Goal: Find specific page/section: Find specific page/section

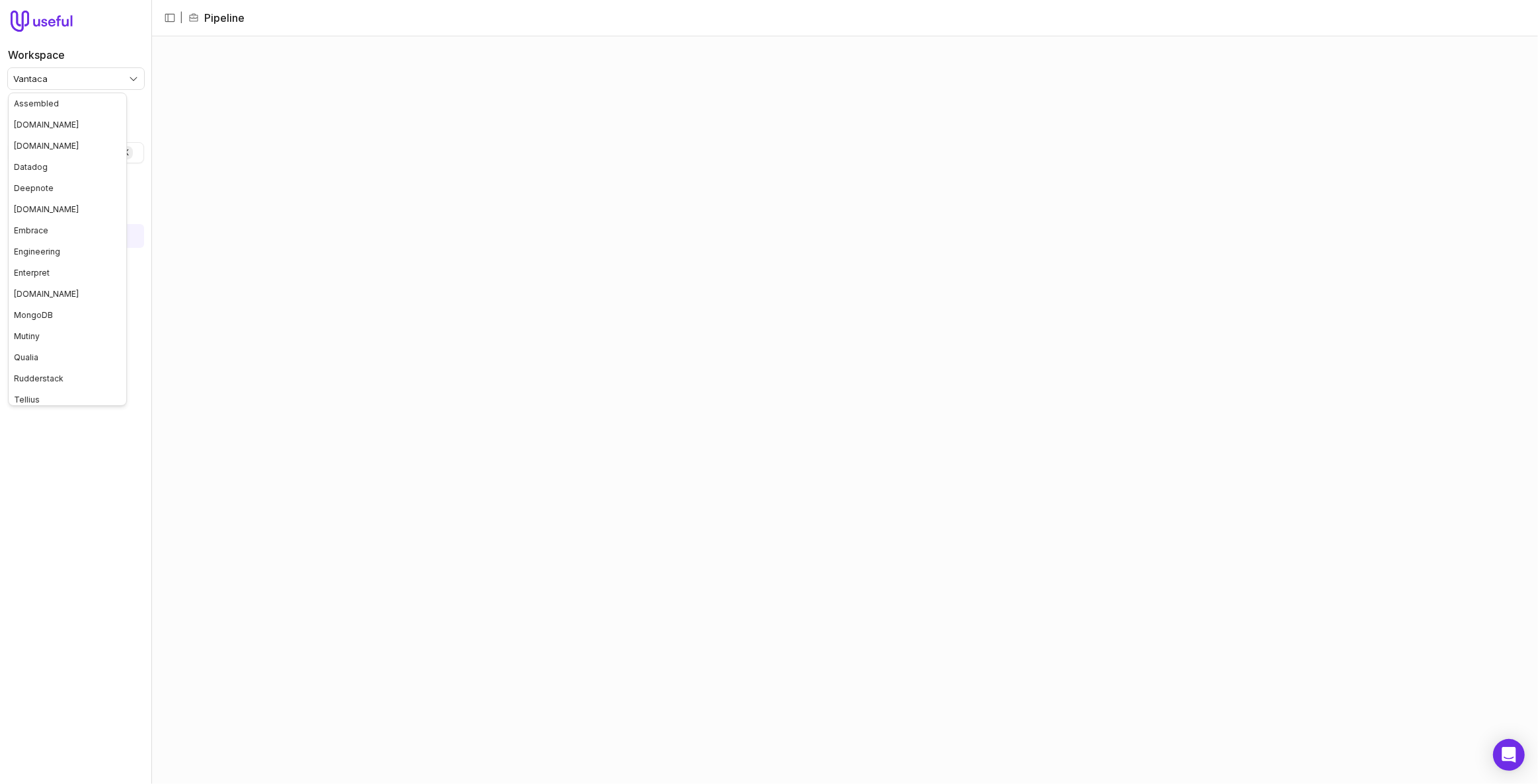
click at [94, 84] on html "Workspace Vantaca Quick search... Ctrl K Deals Pipeline Open Opportunities Clos…" at bounding box center [769, 392] width 1538 height 784
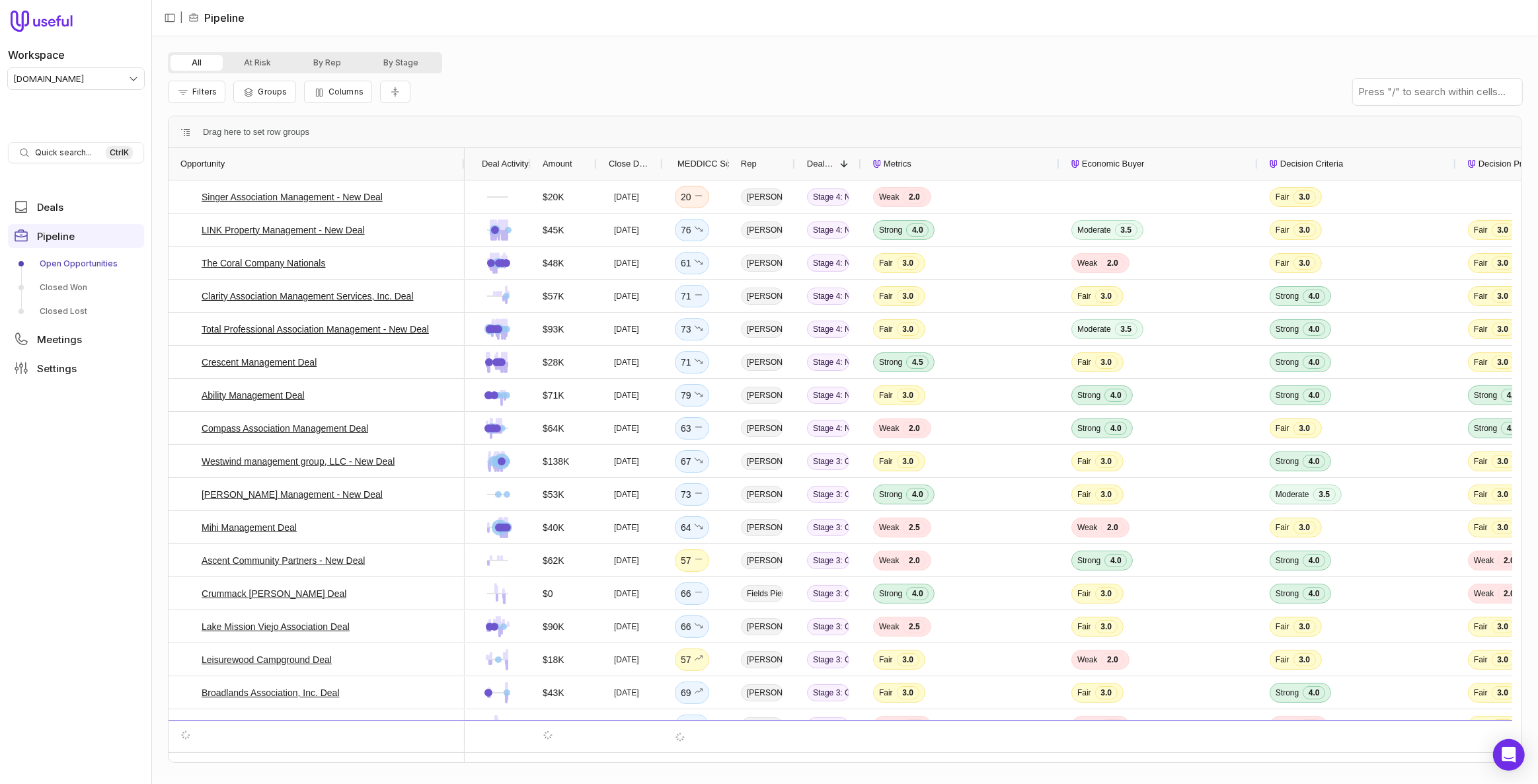
drag, startPoint x: 232, startPoint y: 162, endPoint x: 461, endPoint y: 169, distance: 229.1
click at [461, 169] on div at bounding box center [464, 164] width 5 height 32
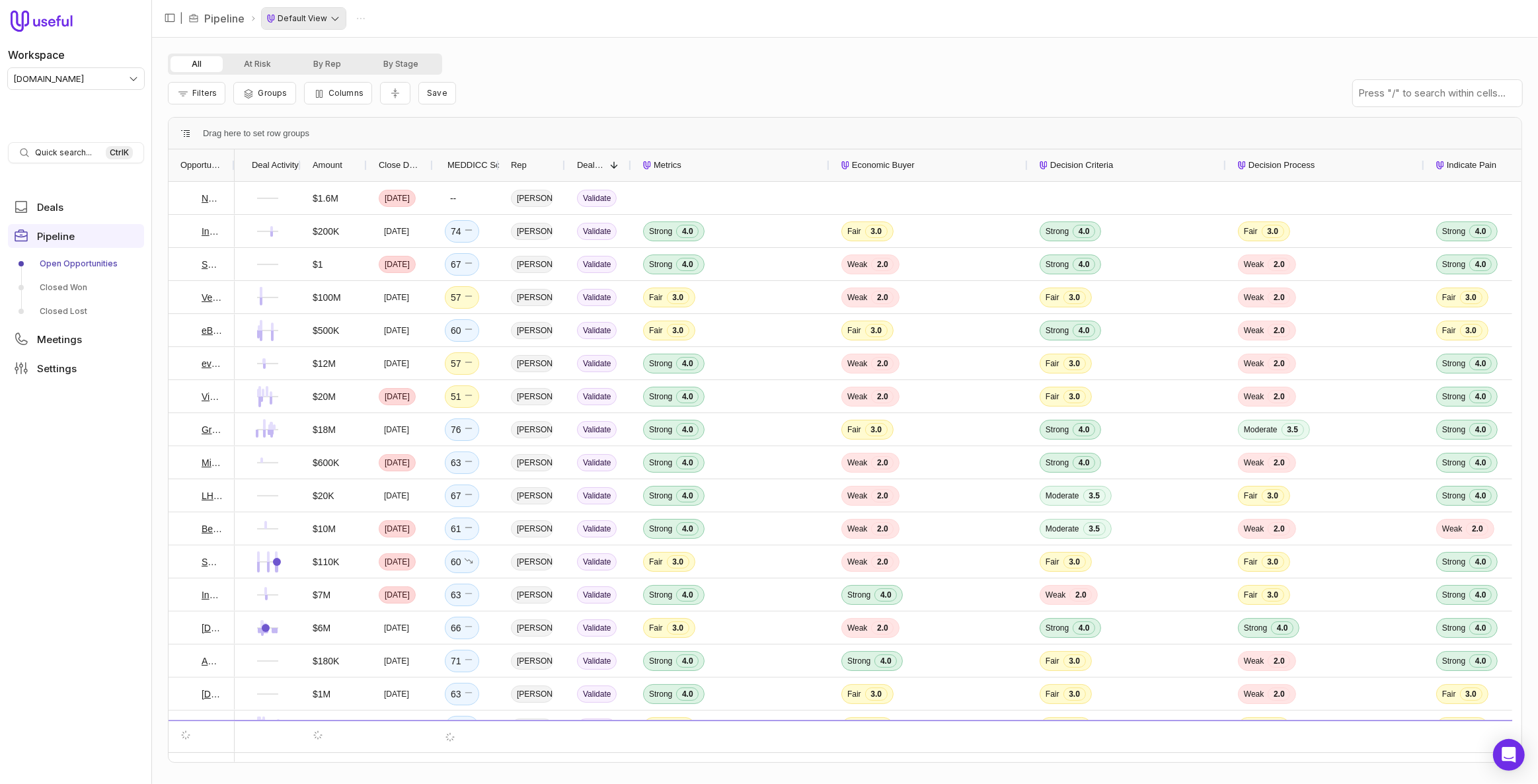
click at [329, 12] on html "Workspace [DOMAIN_NAME] Quick search... Ctrl K Deals Pipeline Open Opportunitie…" at bounding box center [769, 392] width 1538 height 784
click at [328, 18] on html "Workspace [DOMAIN_NAME] Quick search... Ctrl K Deals Pipeline Open Opportunitie…" at bounding box center [769, 392] width 1538 height 784
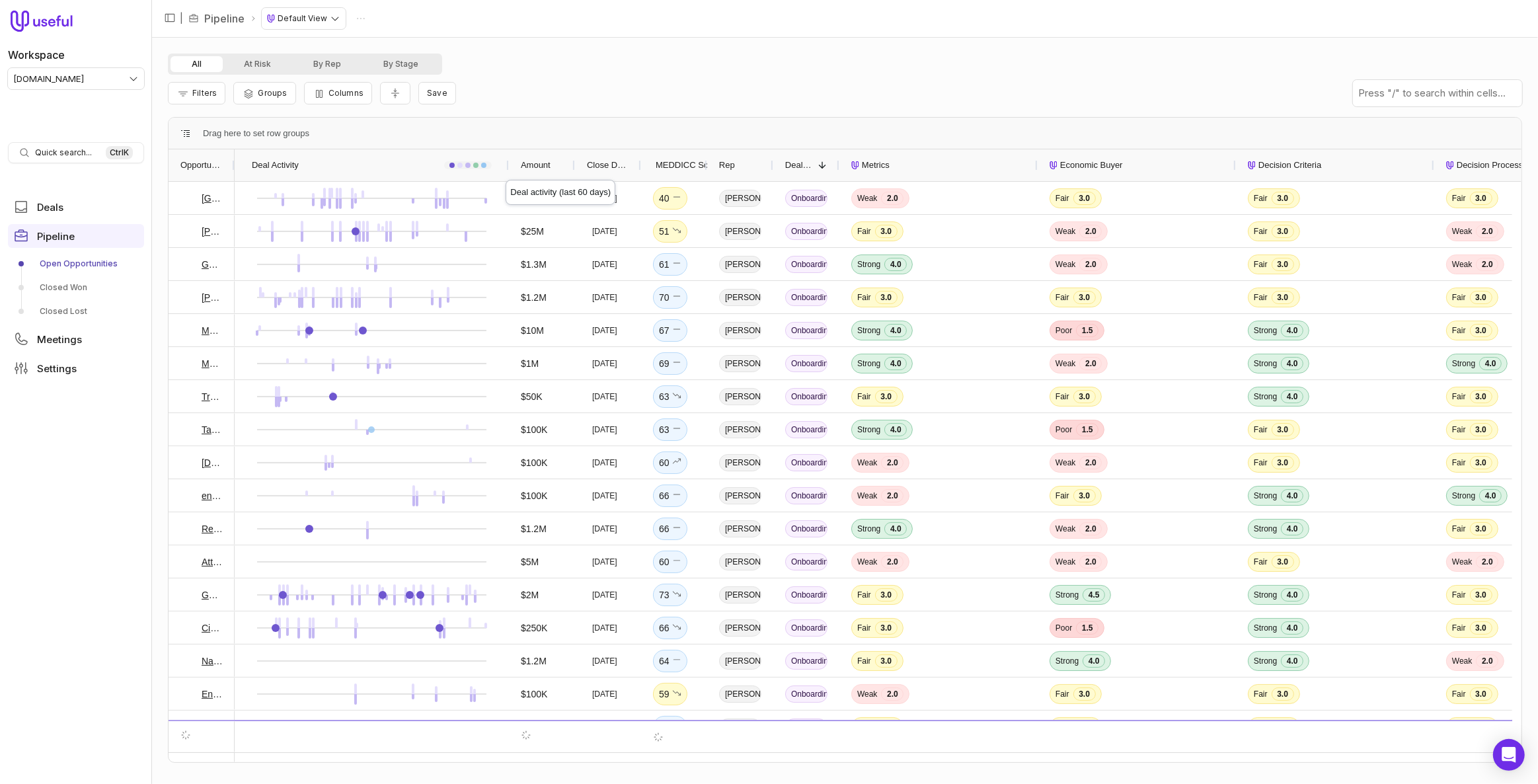
drag, startPoint x: 297, startPoint y: 165, endPoint x: 505, endPoint y: 168, distance: 208.0
click at [505, 168] on div at bounding box center [508, 165] width 5 height 32
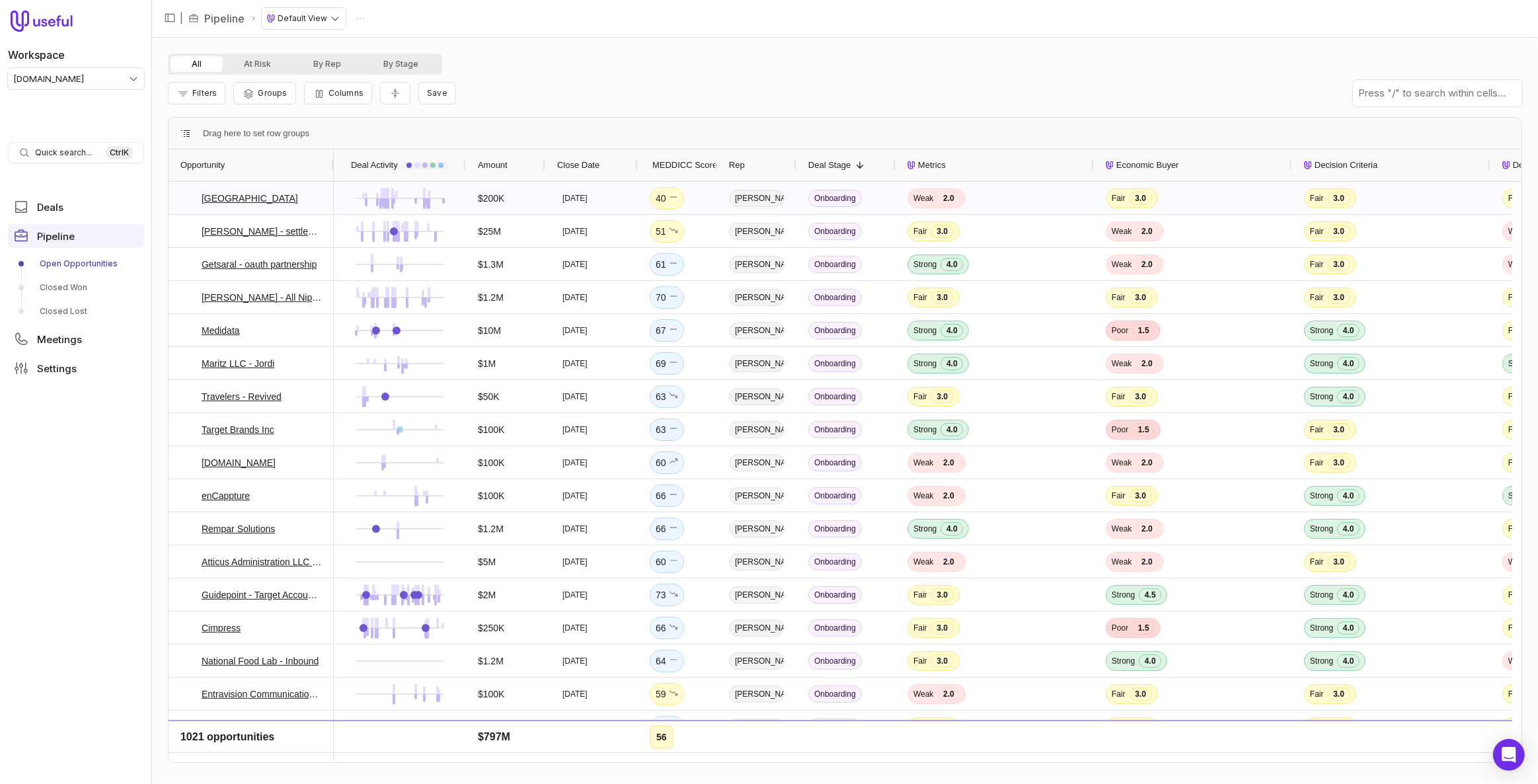
click at [693, 163] on span "MEDDICC Score" at bounding box center [685, 165] width 65 height 16
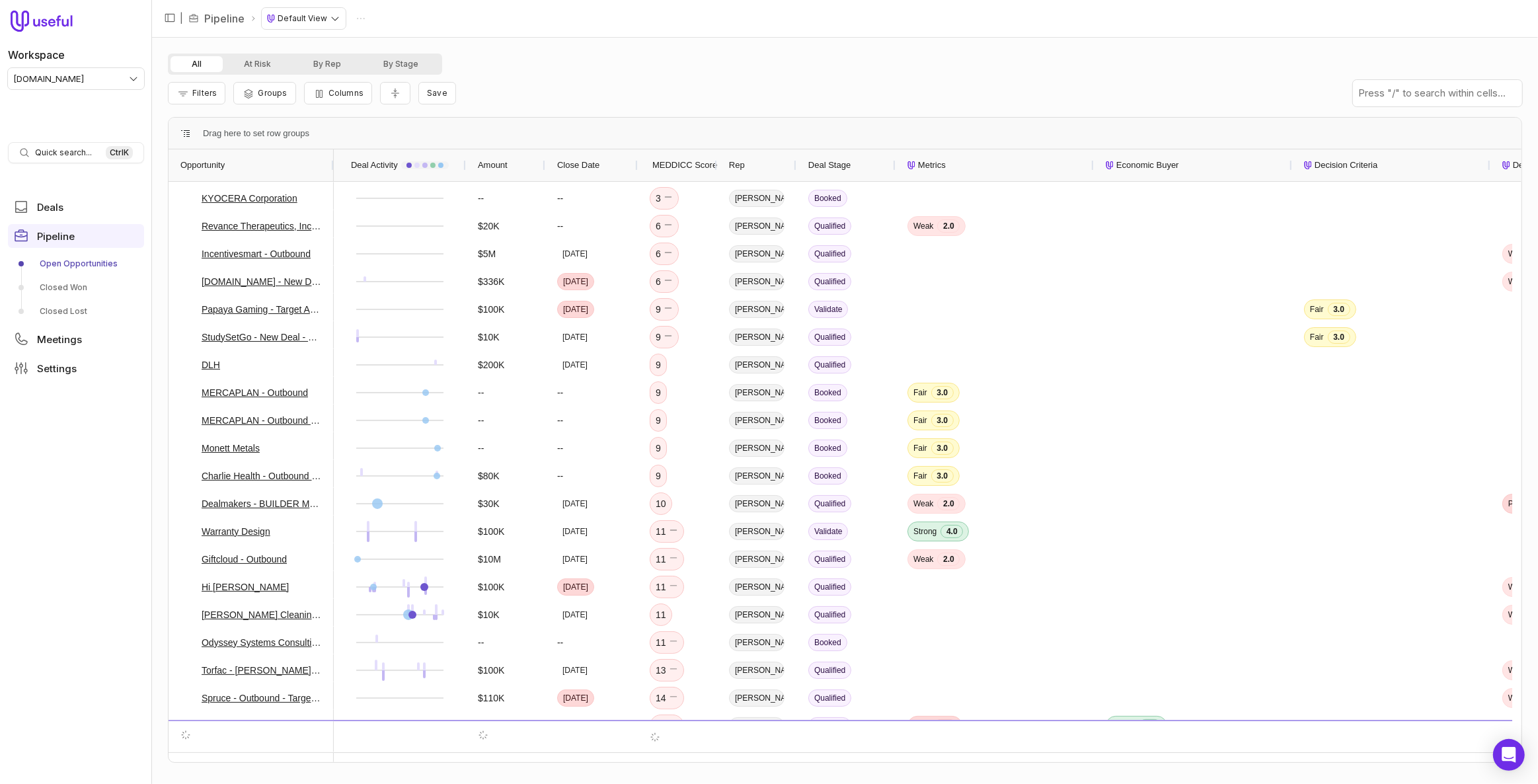
click at [693, 163] on span "MEDDICC Score" at bounding box center [685, 165] width 65 height 16
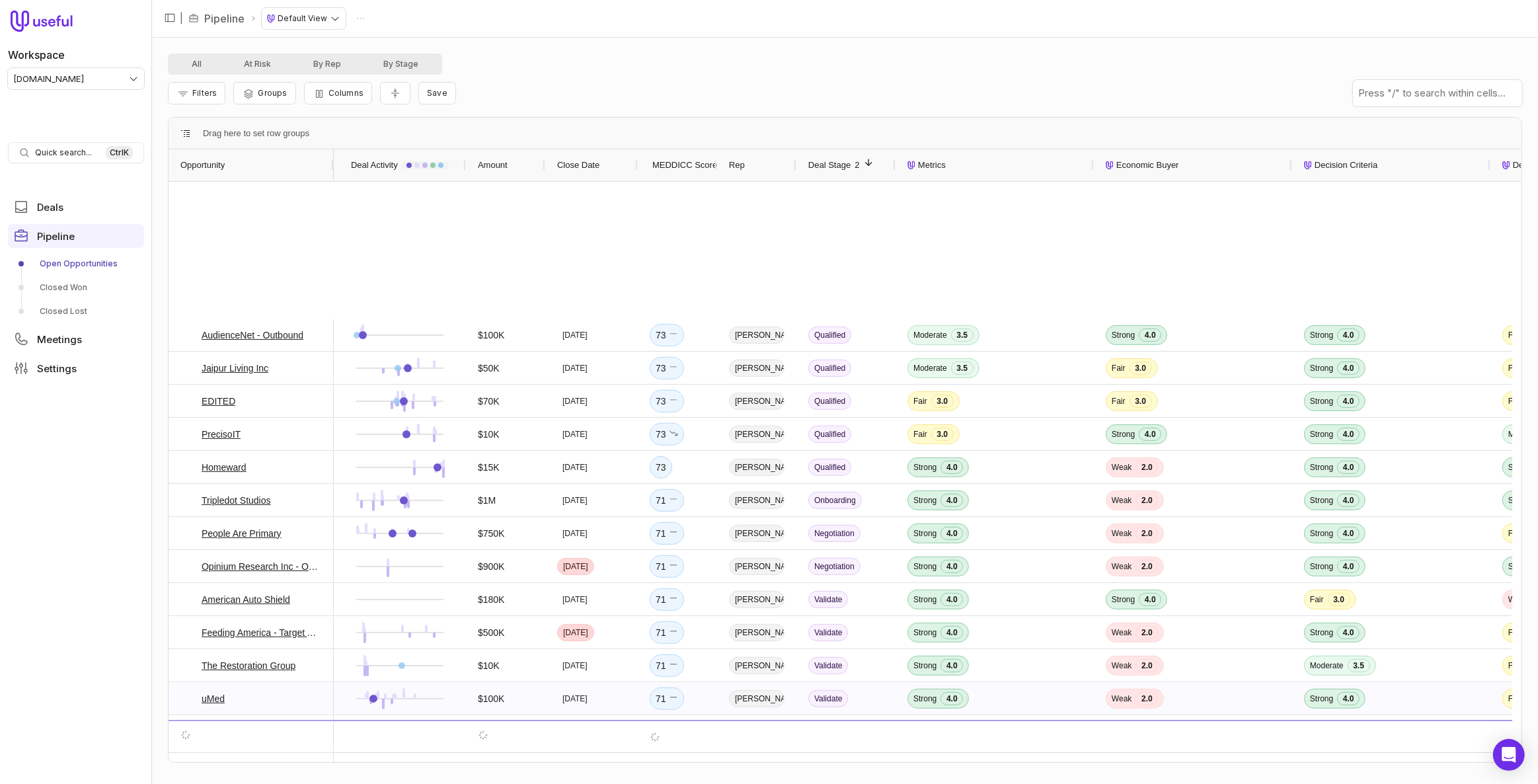
scroll to position [1142, 0]
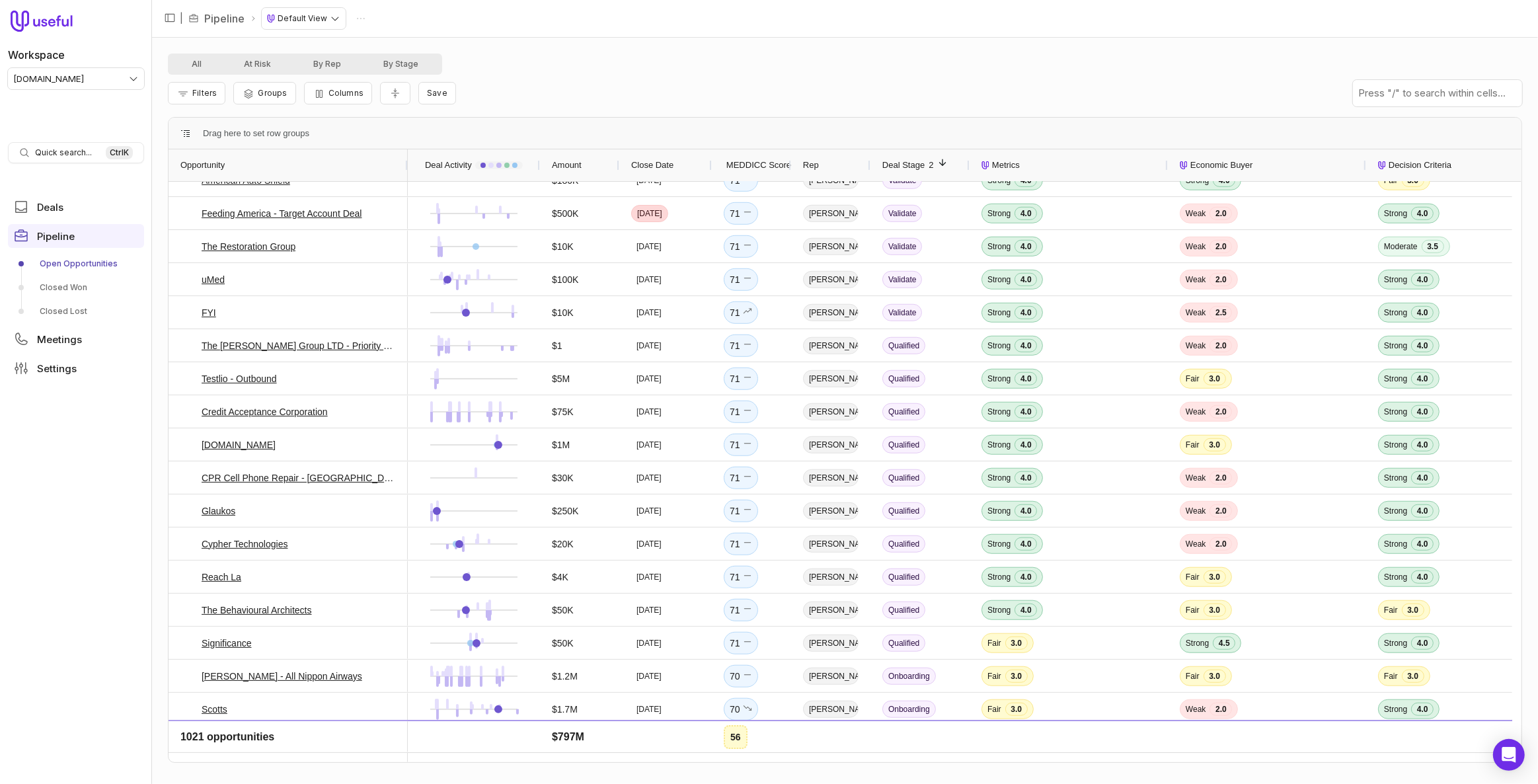
drag, startPoint x: 330, startPoint y: 165, endPoint x: 404, endPoint y: 168, distance: 74.1
click at [404, 168] on div at bounding box center [407, 165] width 5 height 32
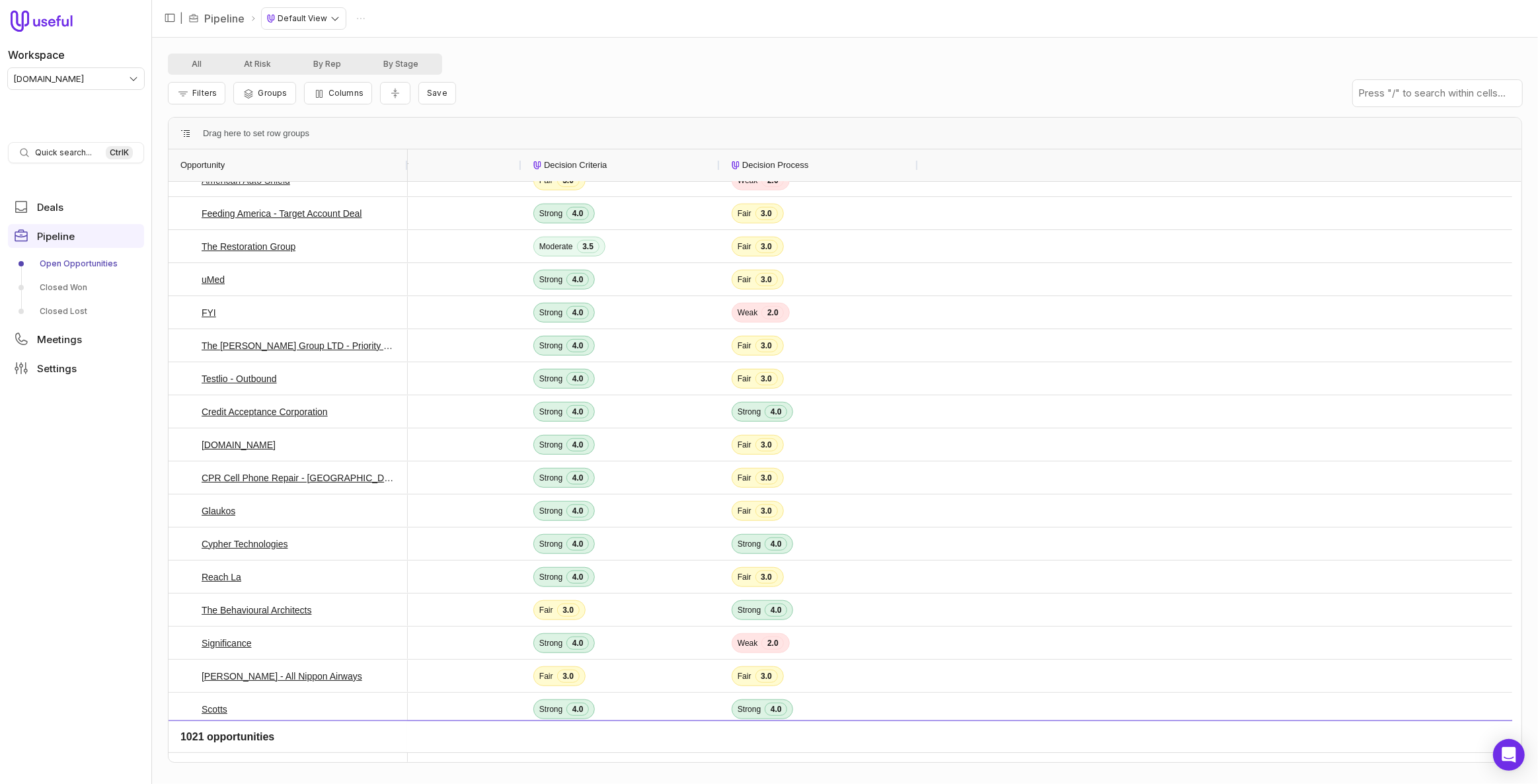
scroll to position [0, 0]
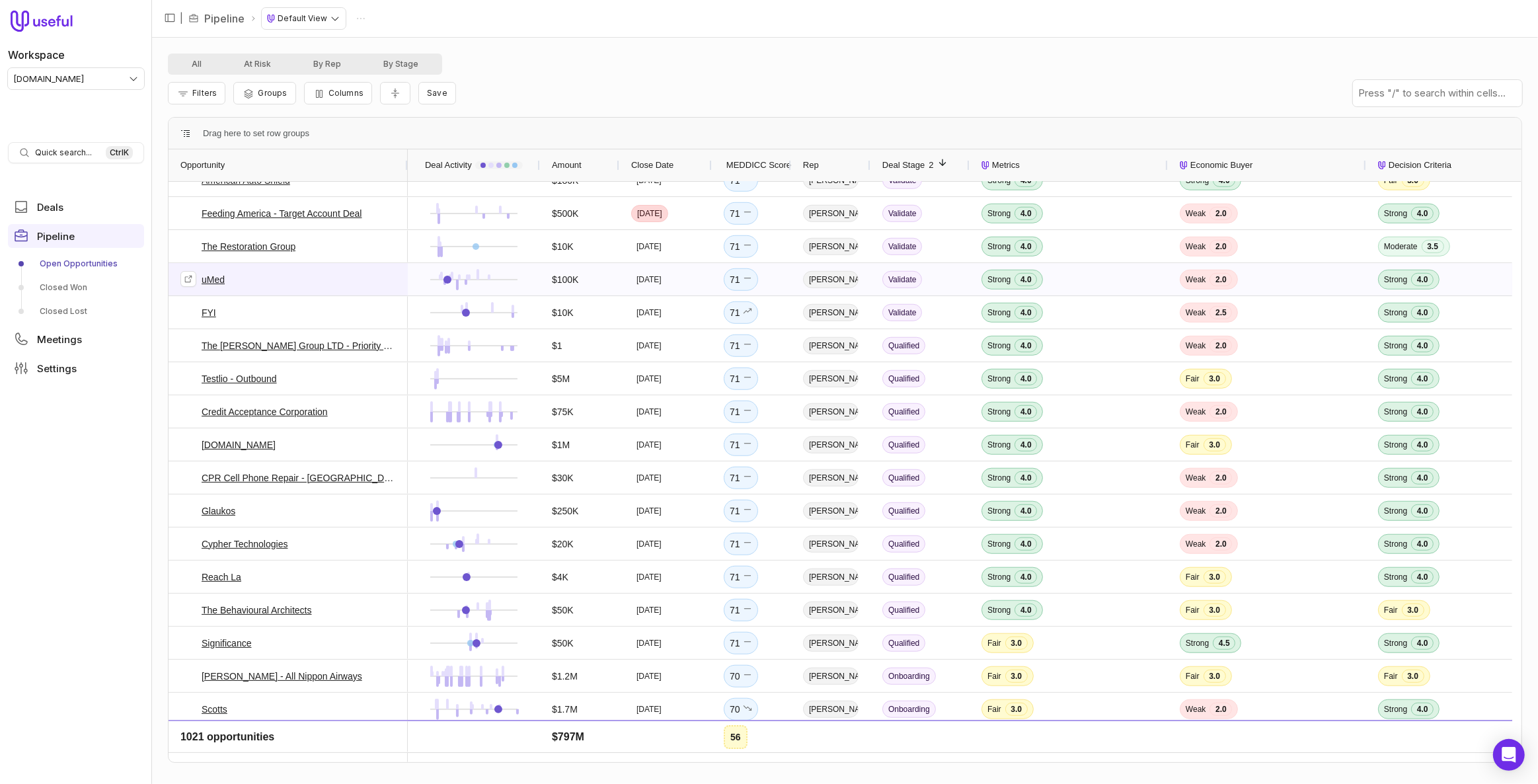
click at [208, 277] on link "uMed" at bounding box center [214, 279] width 23 height 16
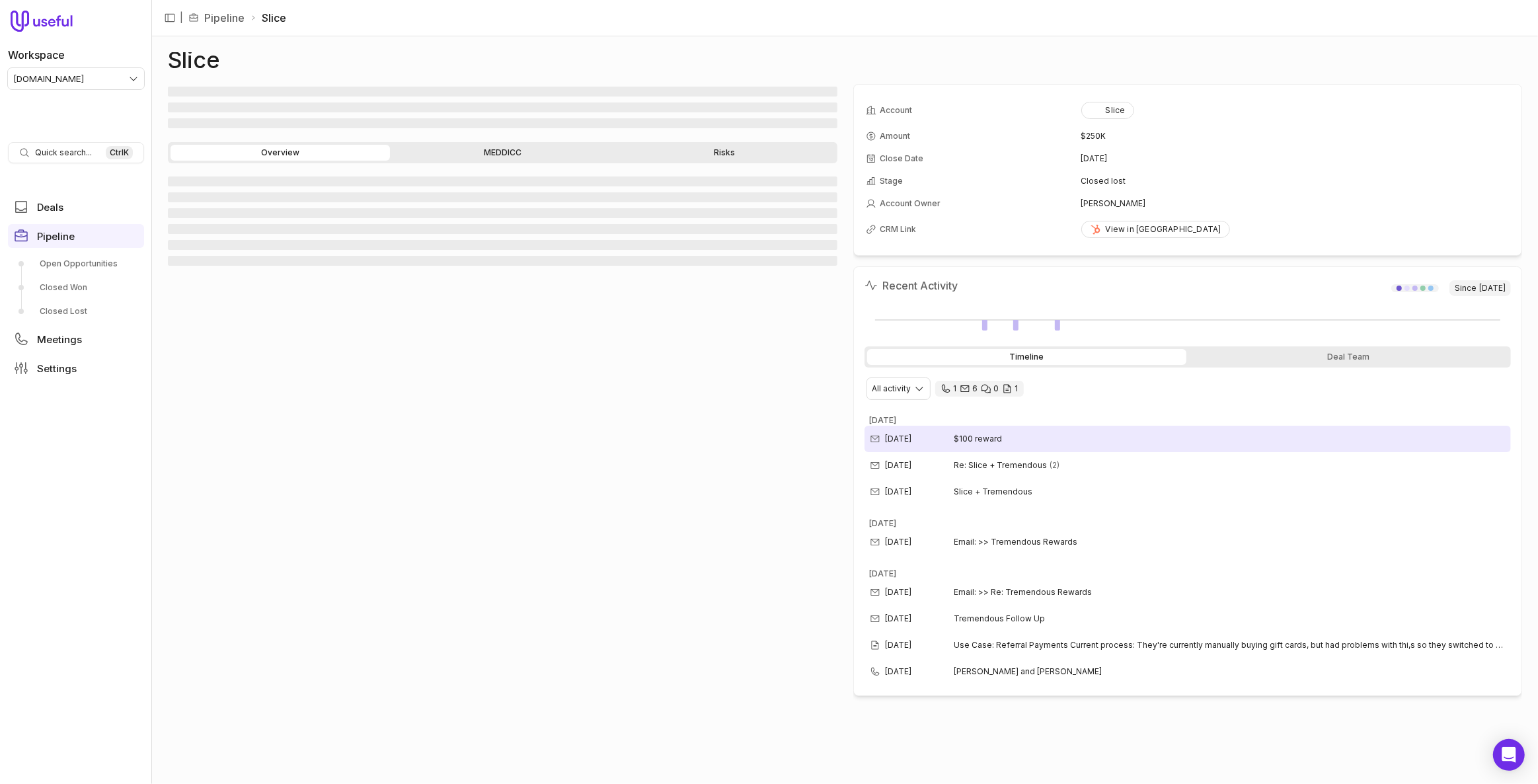
click at [1036, 432] on div "Jul 28, 2025 $100 reward" at bounding box center [1188, 439] width 647 height 27
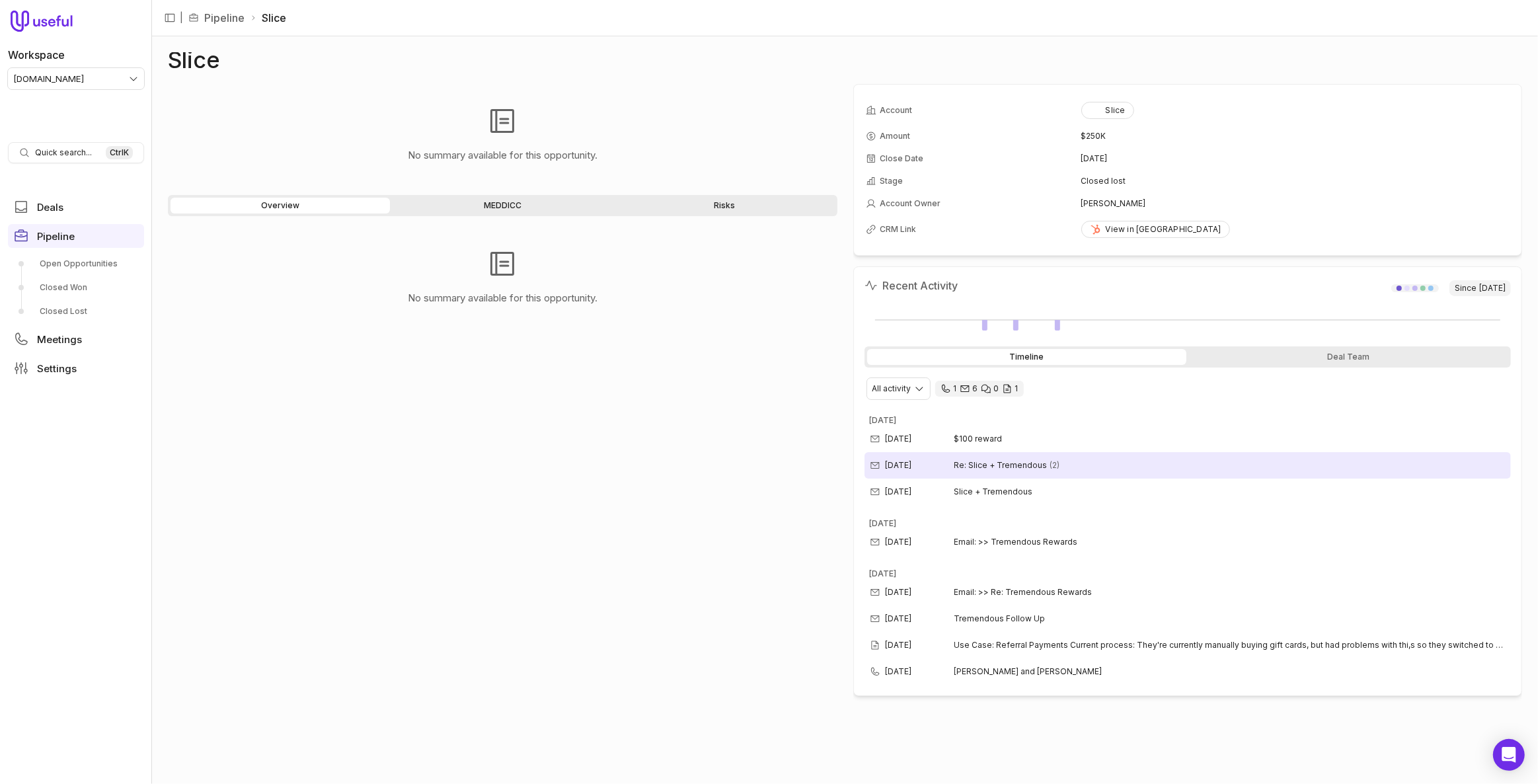
click at [1148, 457] on div "Jul 24, 2025 Re: Slice + Tremendous (2)" at bounding box center [1188, 465] width 647 height 27
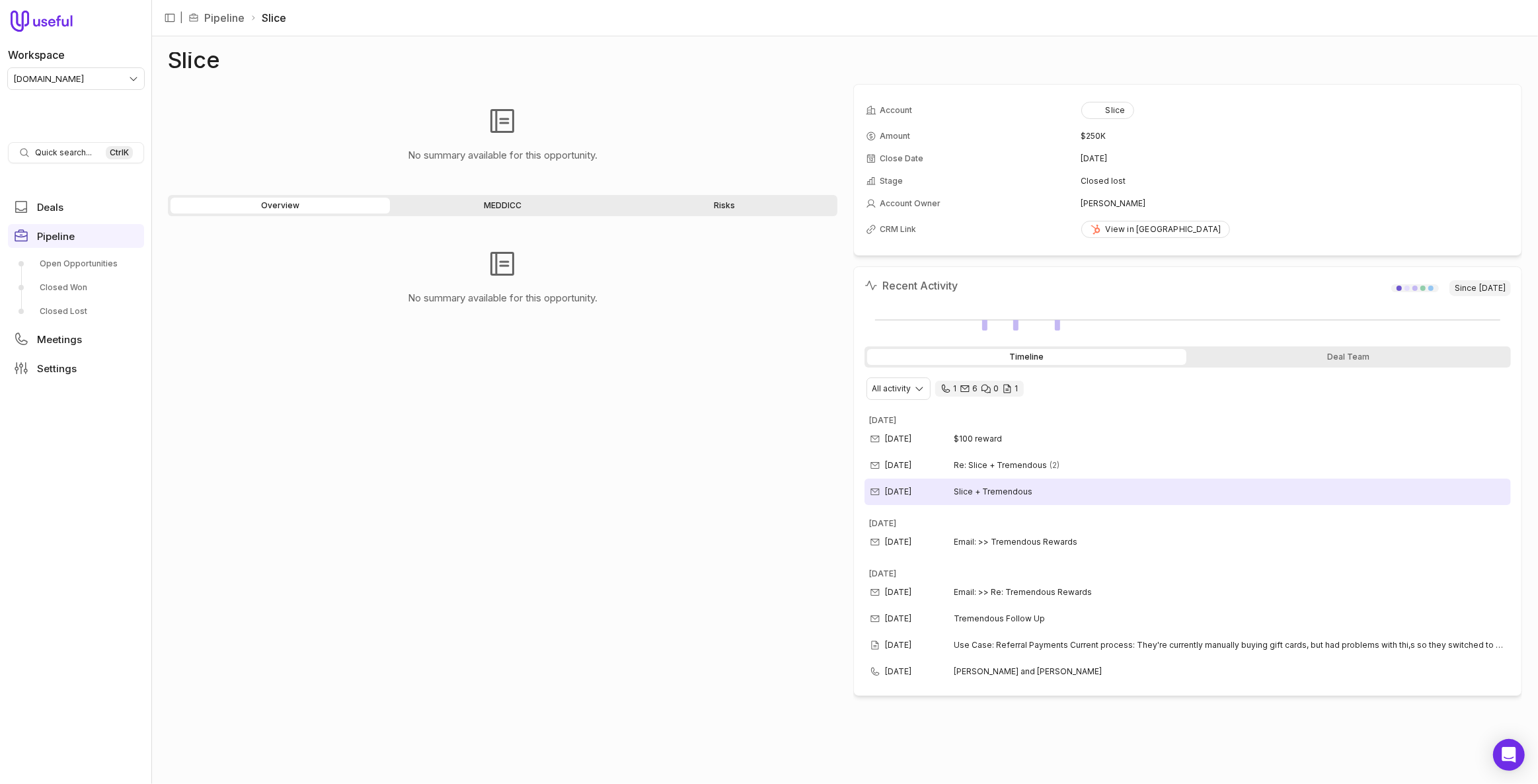
click at [1127, 482] on div "Jul 21, 2025 Slice + Tremendous" at bounding box center [1188, 492] width 647 height 27
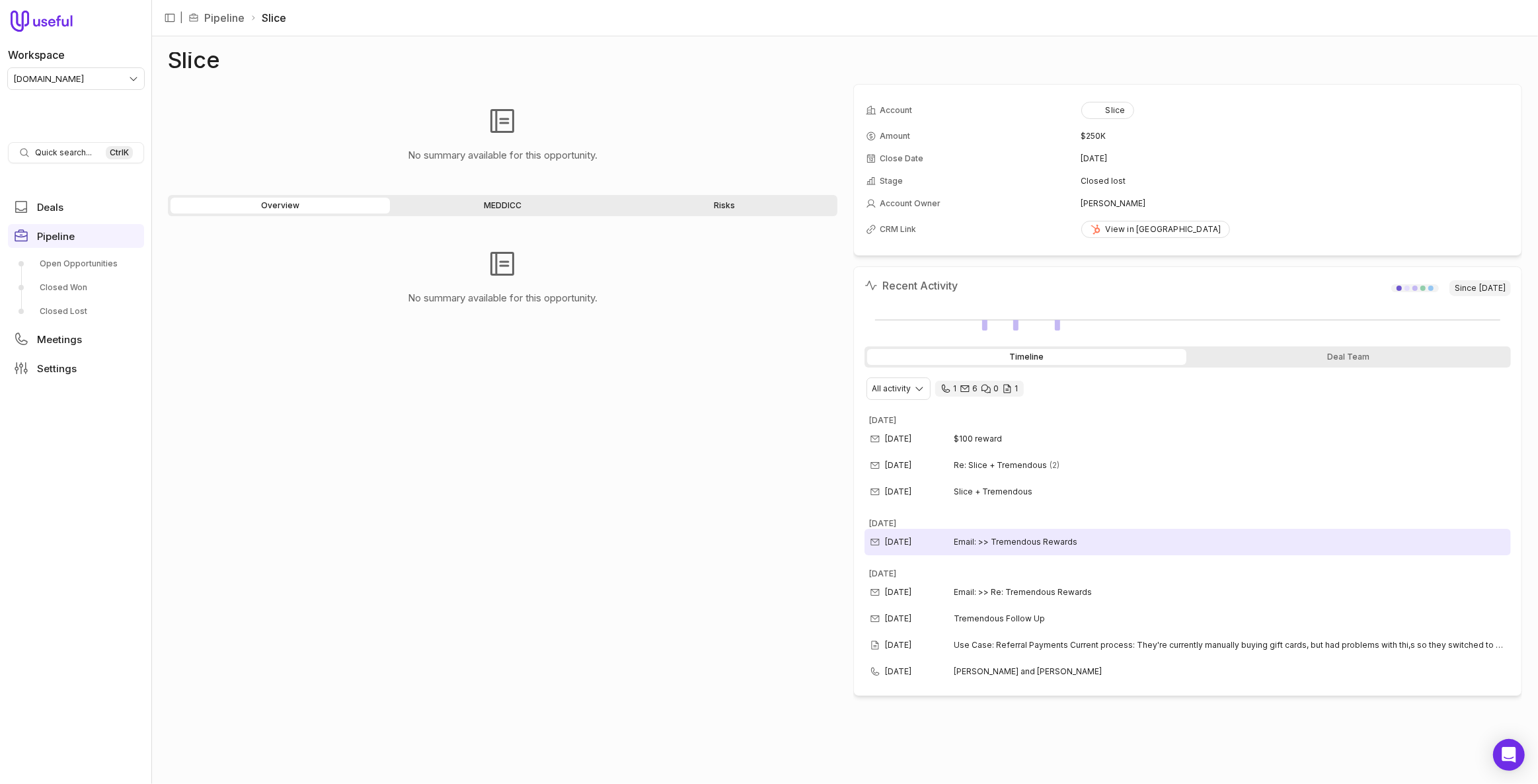
click at [1132, 533] on div "Jun 23, 2025 Email: >> Tremendous Rewards" at bounding box center [1188, 542] width 647 height 27
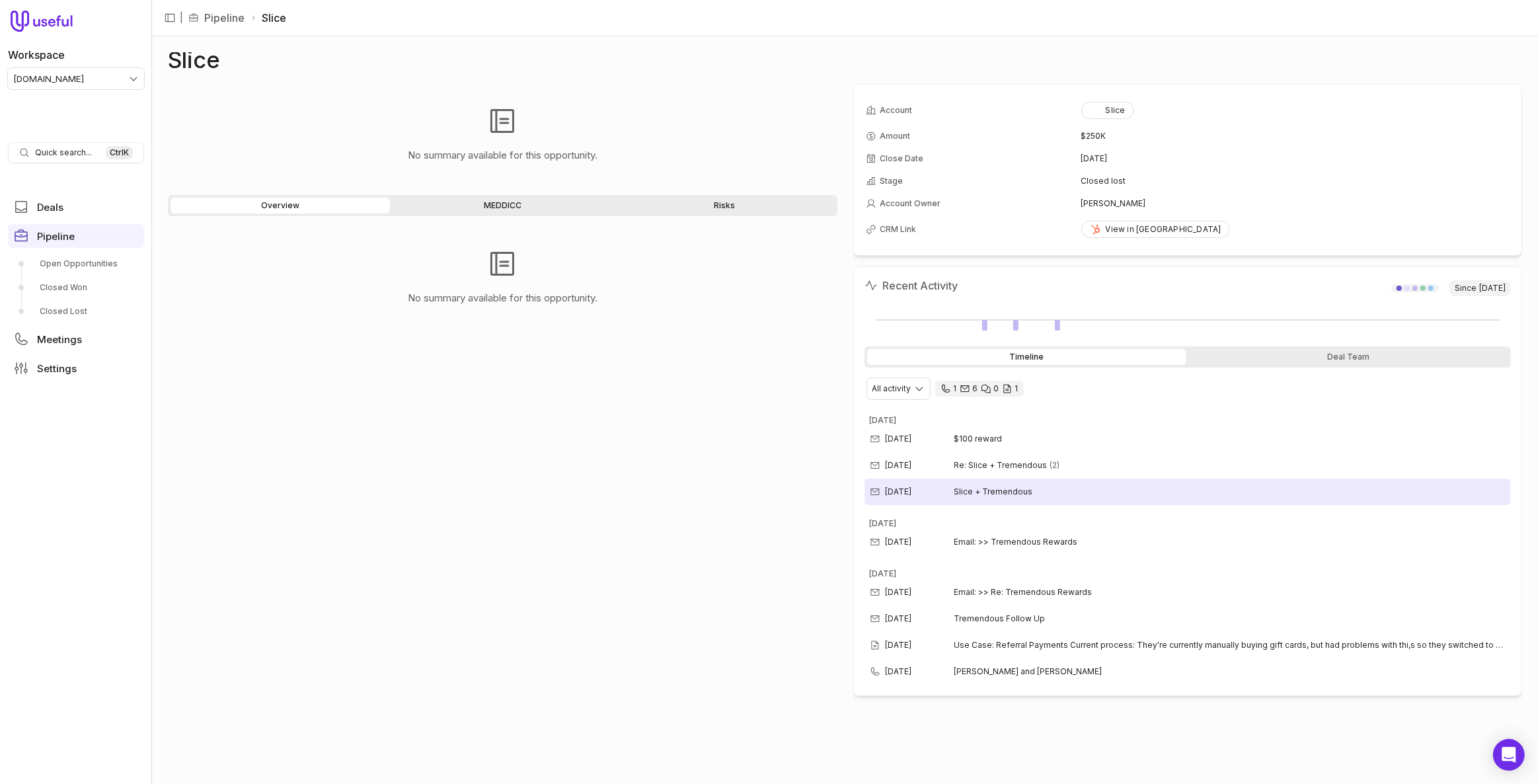
click at [1039, 490] on div "Jul 21, 2025 Slice + Tremendous" at bounding box center [1188, 492] width 647 height 27
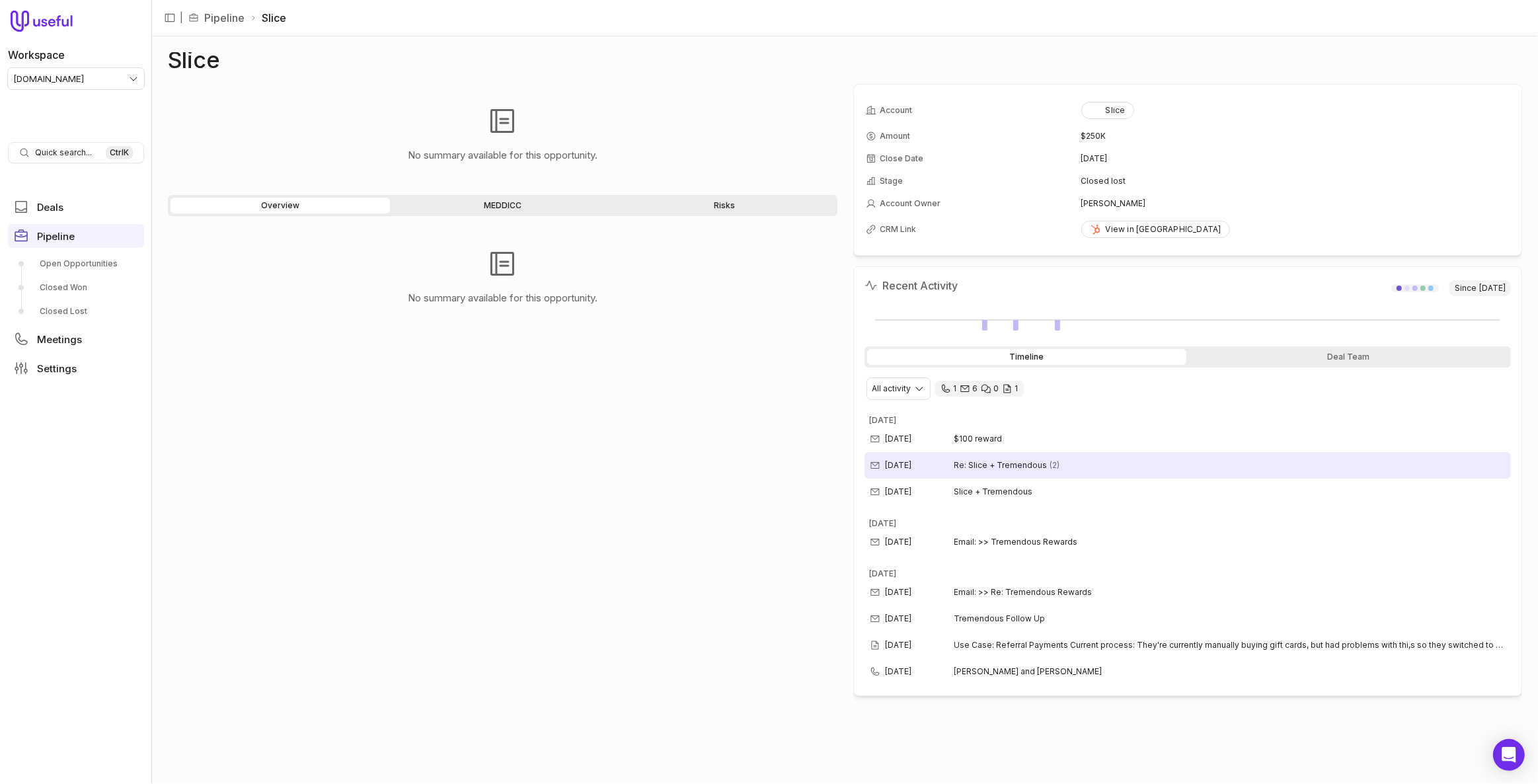
click at [1056, 462] on div "Jul 24, 2025 Re: Slice + Tremendous (2)" at bounding box center [1188, 465] width 647 height 27
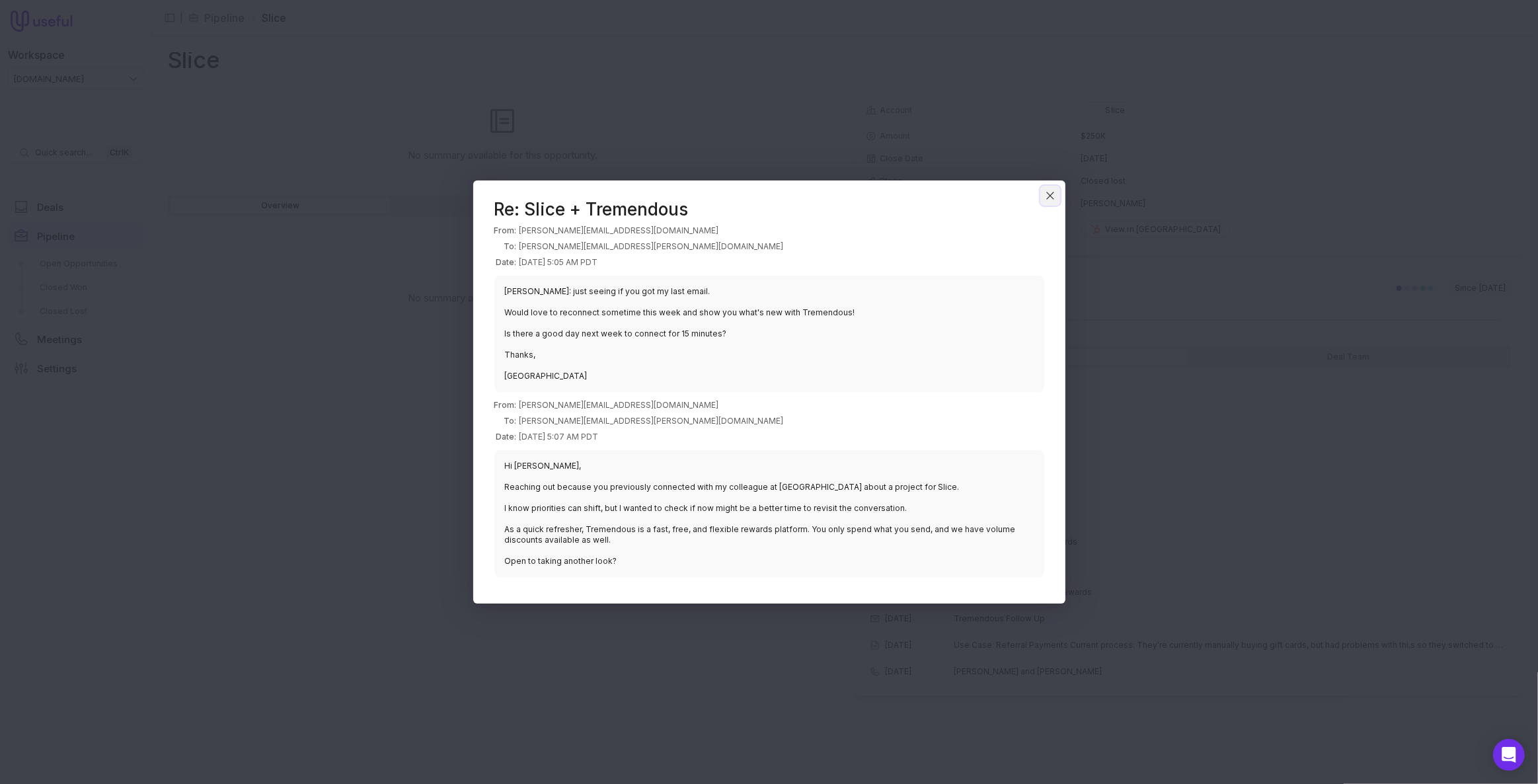
click at [1051, 196] on icon "Close" at bounding box center [1050, 195] width 12 height 12
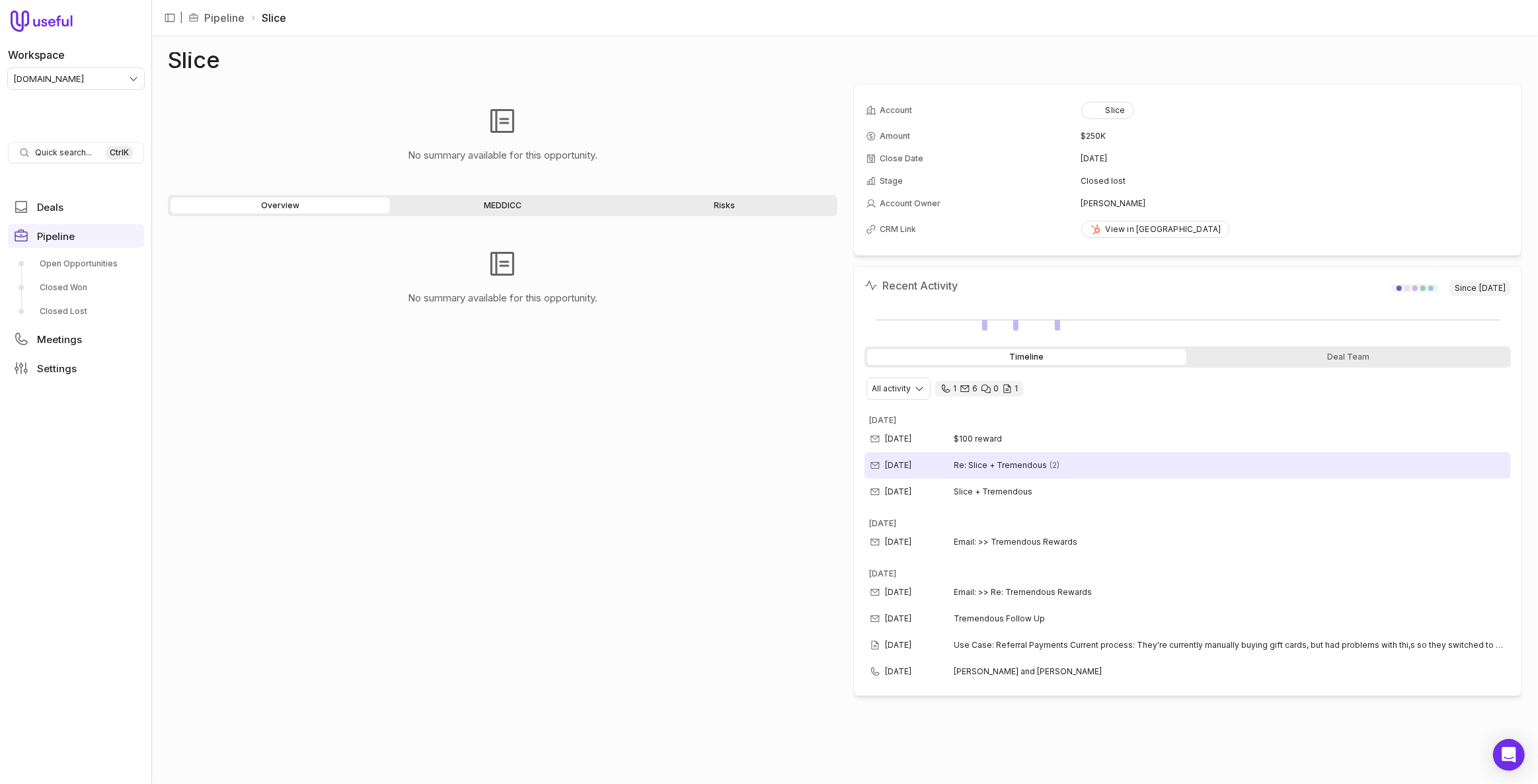
click at [1019, 461] on span "Re: Slice + Tremendous" at bounding box center [1001, 465] width 93 height 10
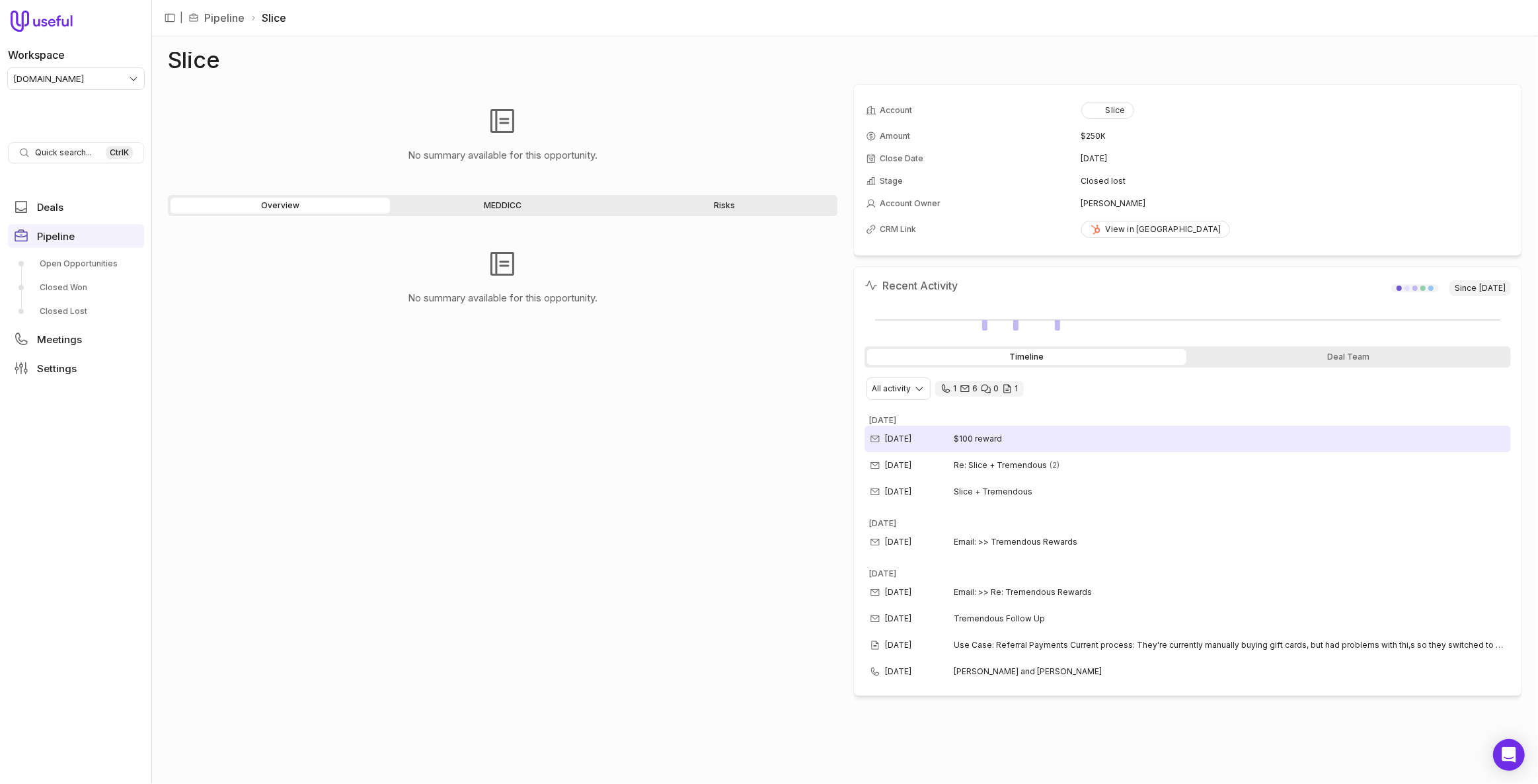
click at [1091, 432] on div "Jul 28, 2025 $100 reward" at bounding box center [1188, 439] width 647 height 27
